Goal: Information Seeking & Learning: Learn about a topic

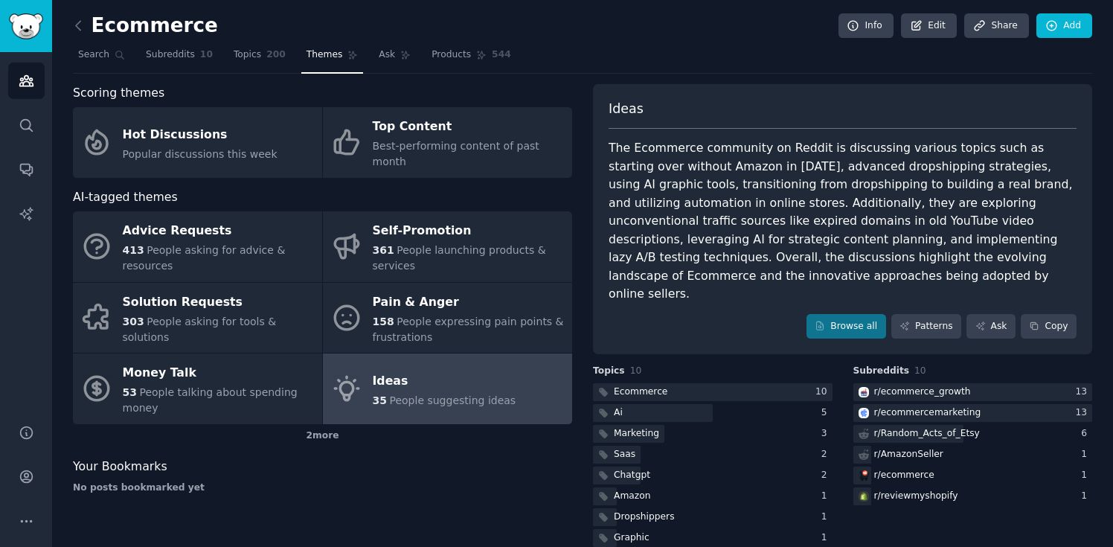
scroll to position [47, 0]
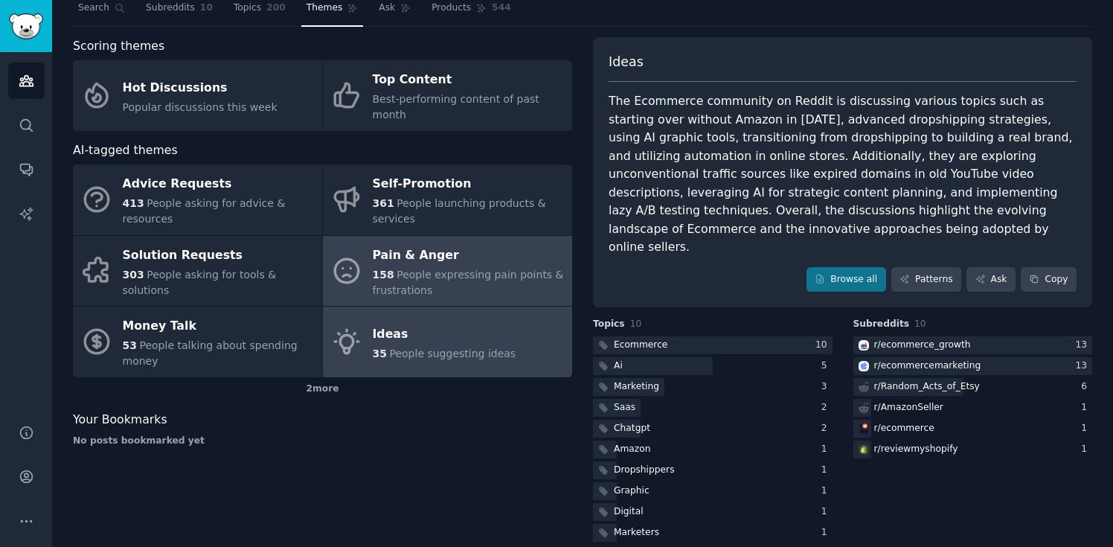
click at [427, 269] on span "People expressing pain points & frustrations" at bounding box center [468, 283] width 191 height 28
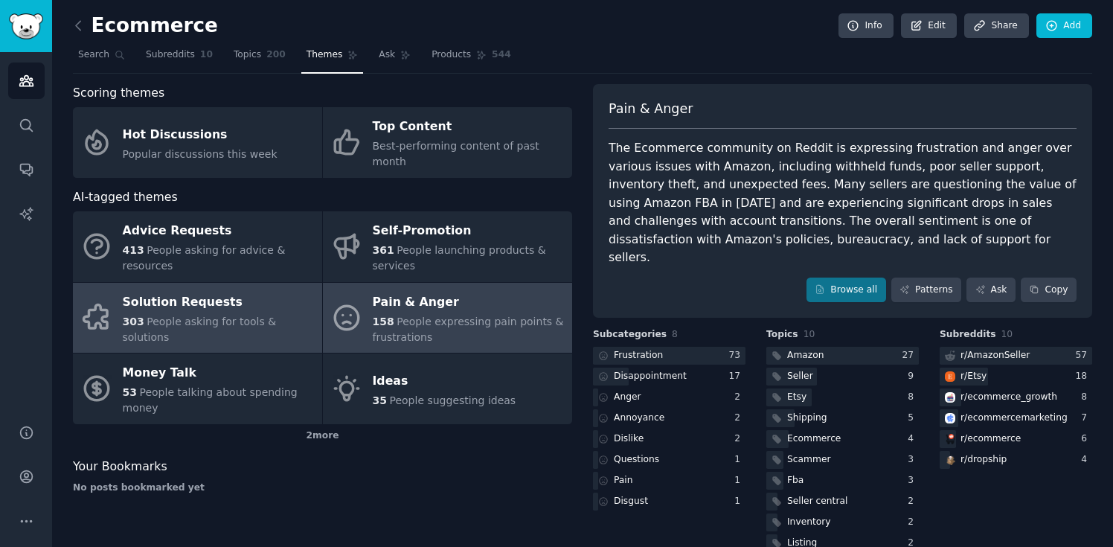
click at [237, 304] on div "Solution Requests" at bounding box center [219, 302] width 192 height 24
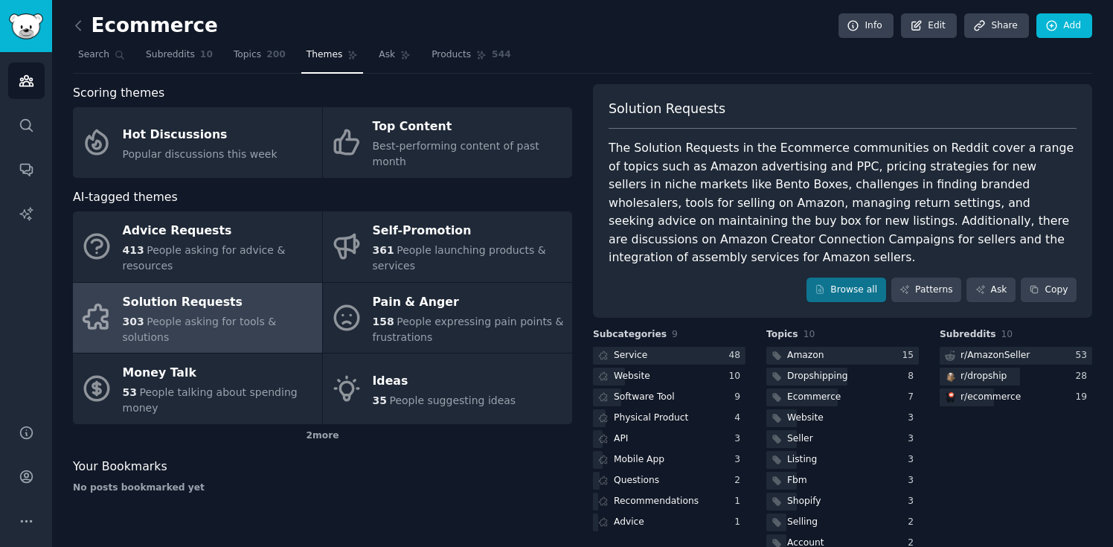
click at [239, 314] on div "303 People asking for tools & solutions" at bounding box center [219, 329] width 192 height 31
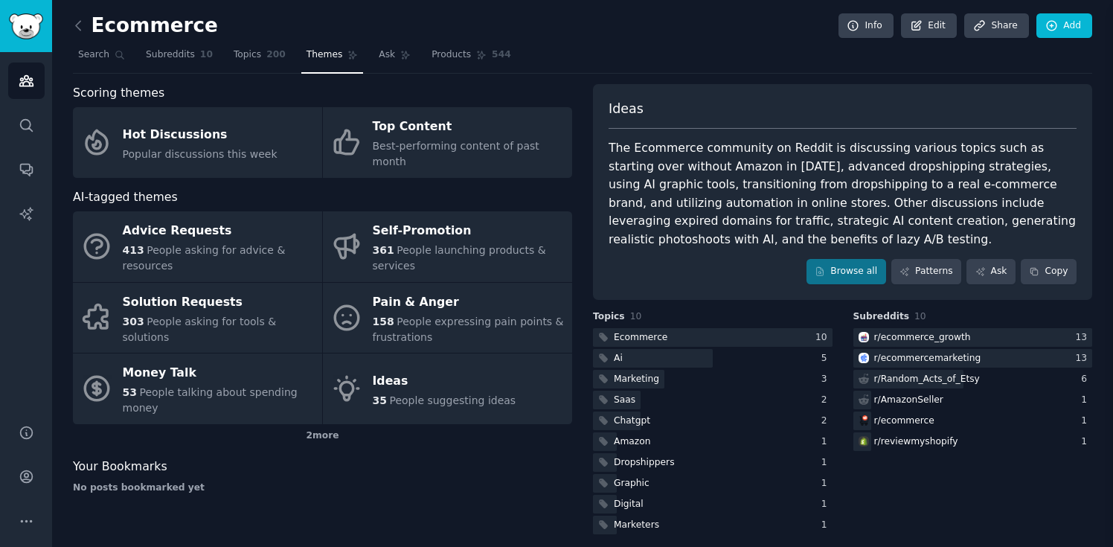
scroll to position [10, 0]
